Goal: Task Accomplishment & Management: Use online tool/utility

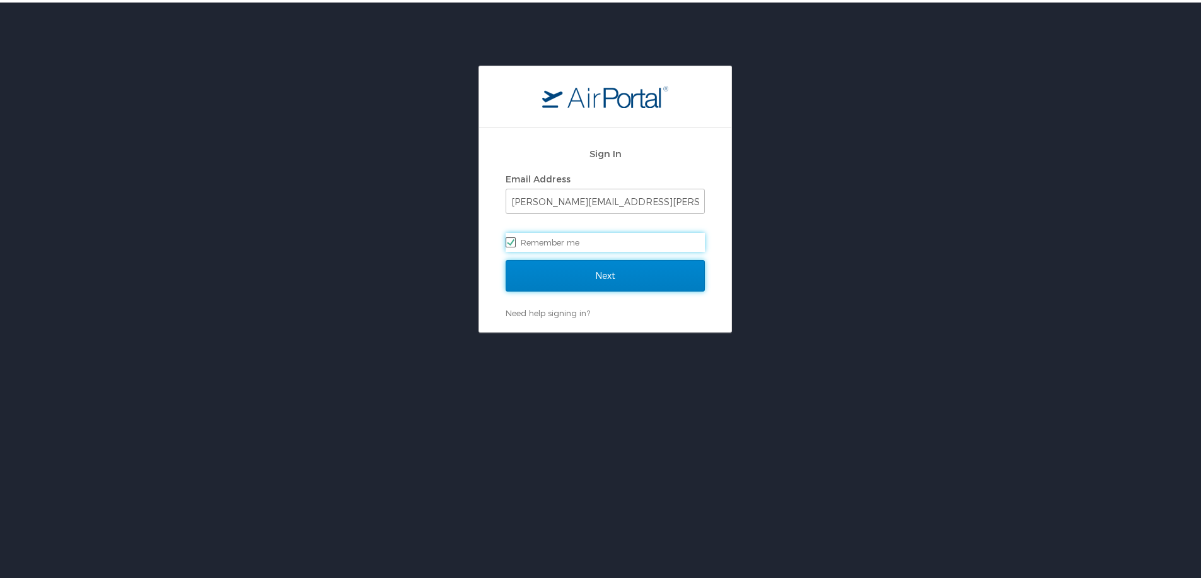
click at [602, 274] on input "Next" at bounding box center [605, 273] width 199 height 32
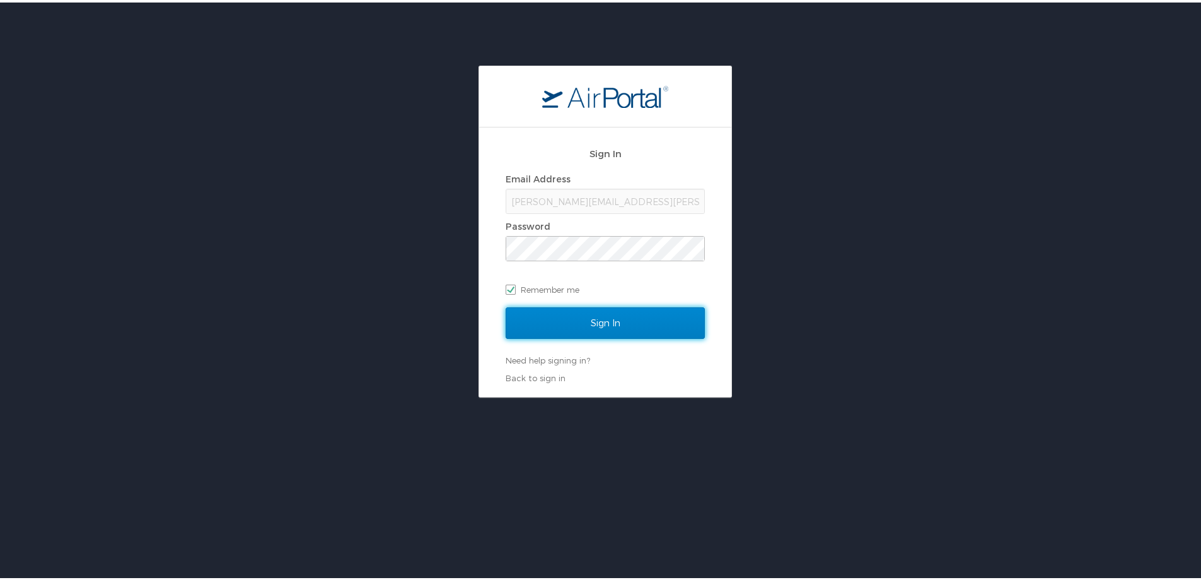
click at [597, 324] on input "Sign In" at bounding box center [605, 321] width 199 height 32
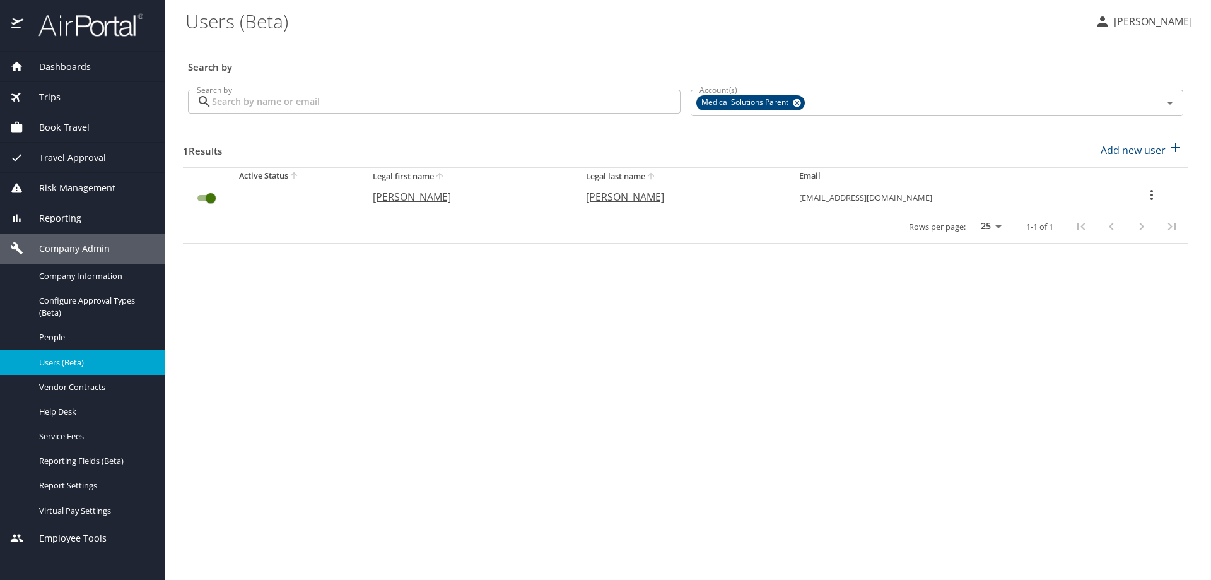
click at [66, 129] on span "Book Travel" at bounding box center [56, 127] width 66 height 14
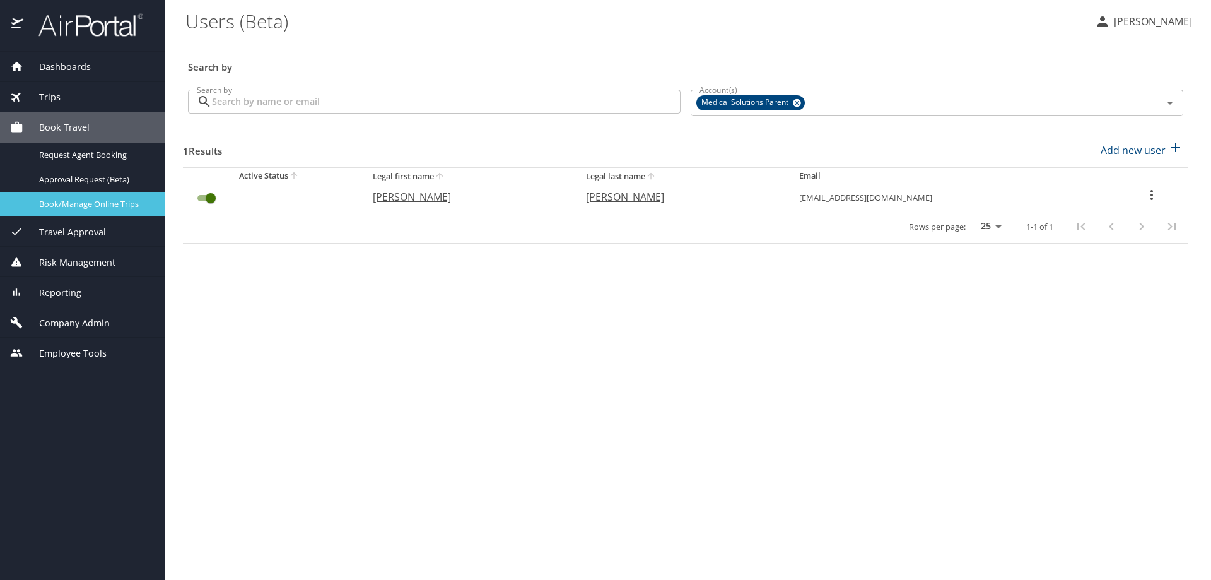
click at [62, 205] on span "Book/Manage Online Trips" at bounding box center [94, 204] width 111 height 12
